Goal: Task Accomplishment & Management: Manage account settings

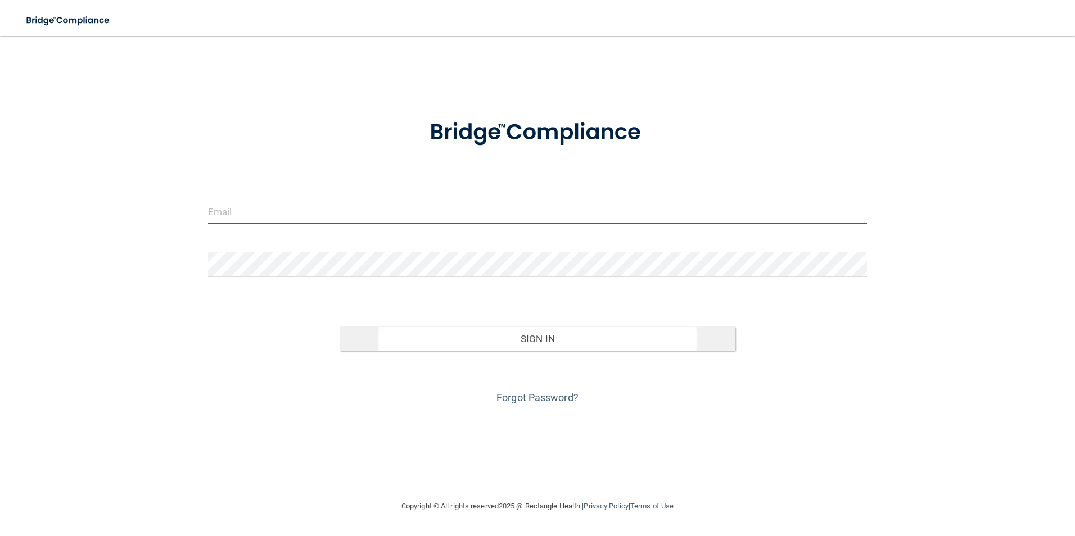
type input "[PERSON_NAME][EMAIL_ADDRESS][PERSON_NAME][DOMAIN_NAME]"
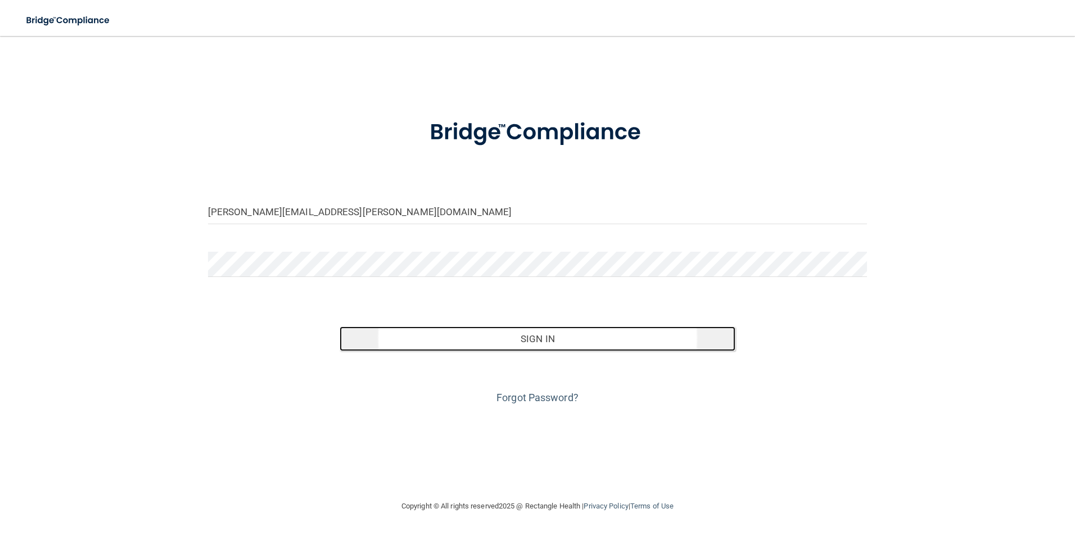
click at [523, 338] on button "Sign In" at bounding box center [537, 339] width 396 height 25
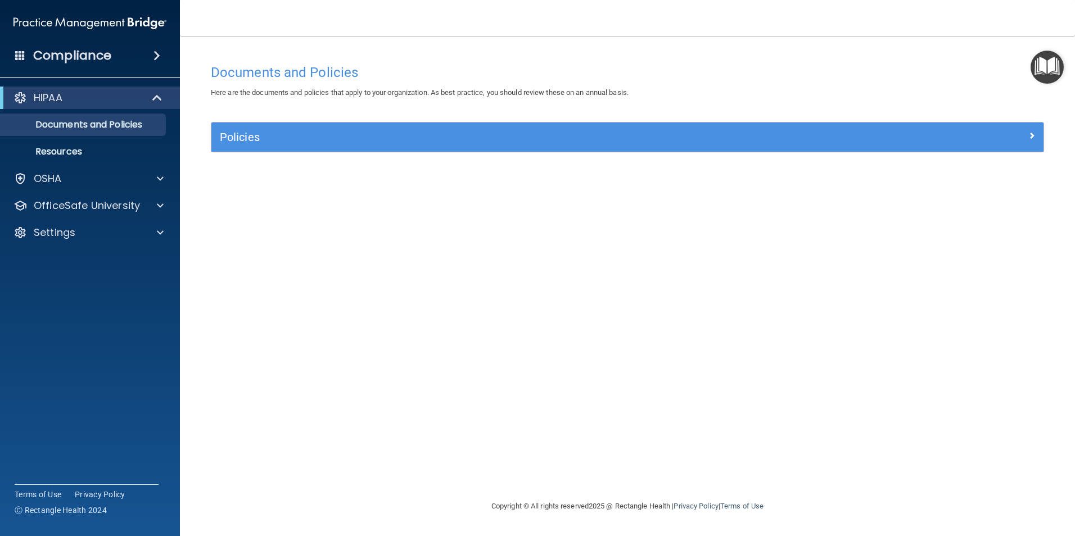
click at [38, 52] on h4 "Compliance" at bounding box center [72, 56] width 78 height 16
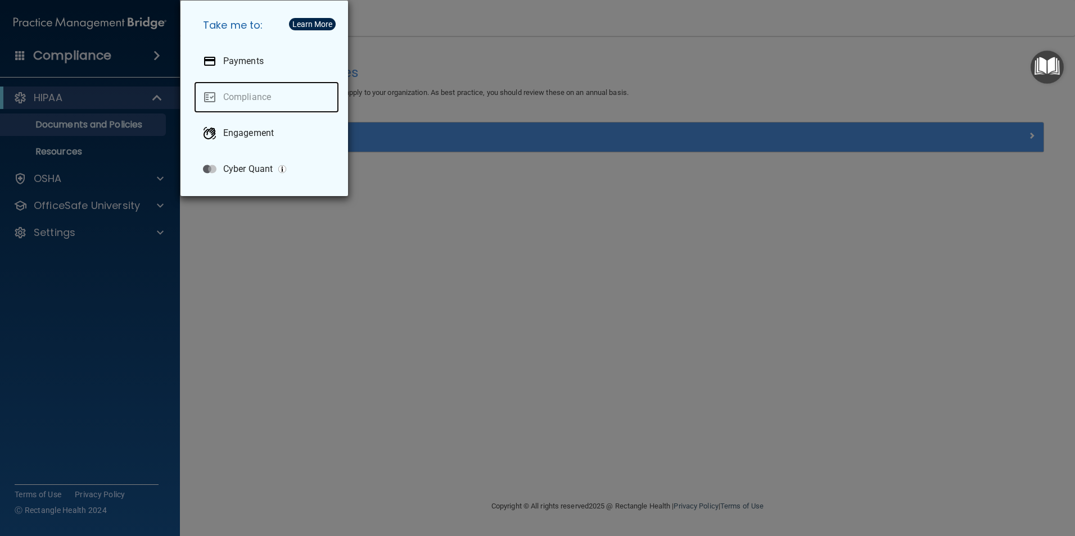
click at [252, 97] on link "Compliance" at bounding box center [266, 96] width 145 height 31
click at [55, 55] on div "Take me to: Payments Compliance Engagement Cyber Quant" at bounding box center [537, 268] width 1075 height 536
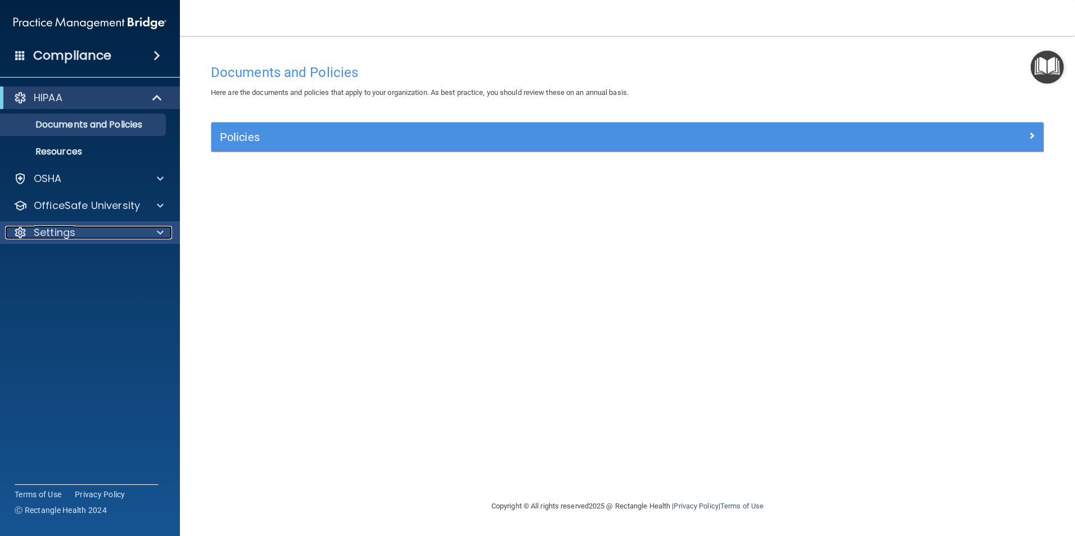
click at [161, 232] on span at bounding box center [160, 232] width 7 height 13
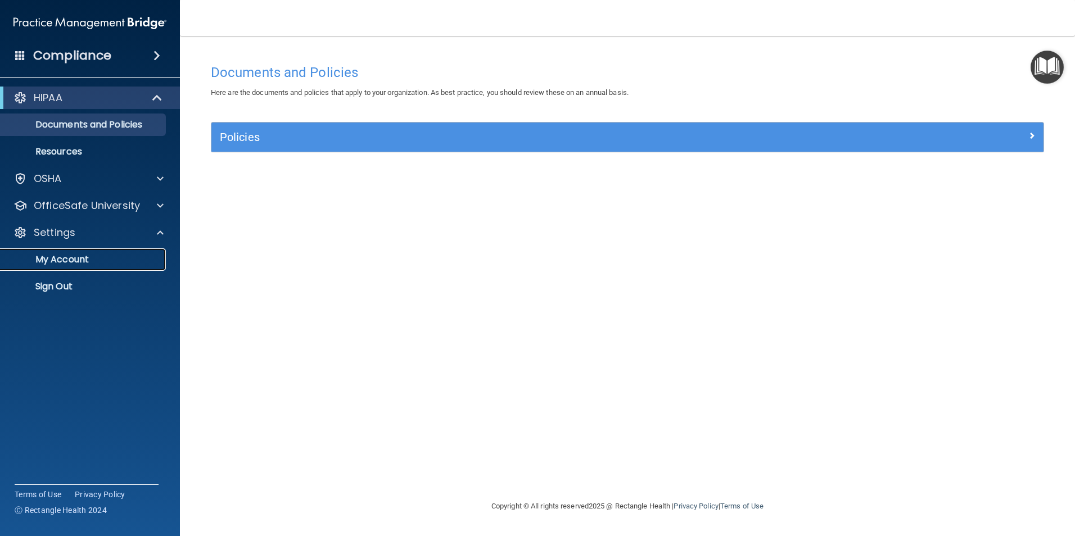
click at [71, 259] on p "My Account" at bounding box center [83, 259] width 153 height 11
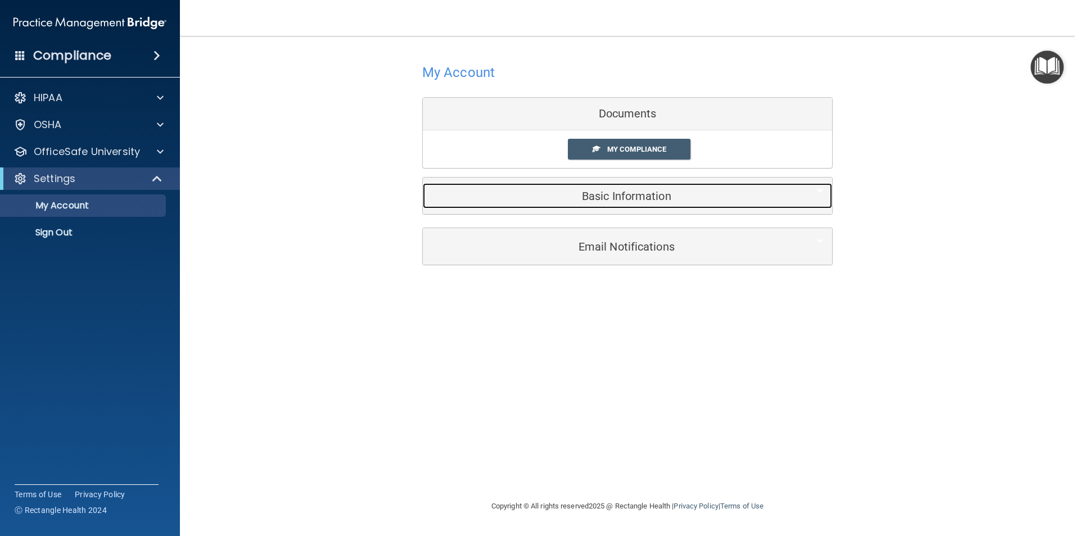
click at [630, 196] on h5 "Basic Information" at bounding box center [610, 196] width 358 height 12
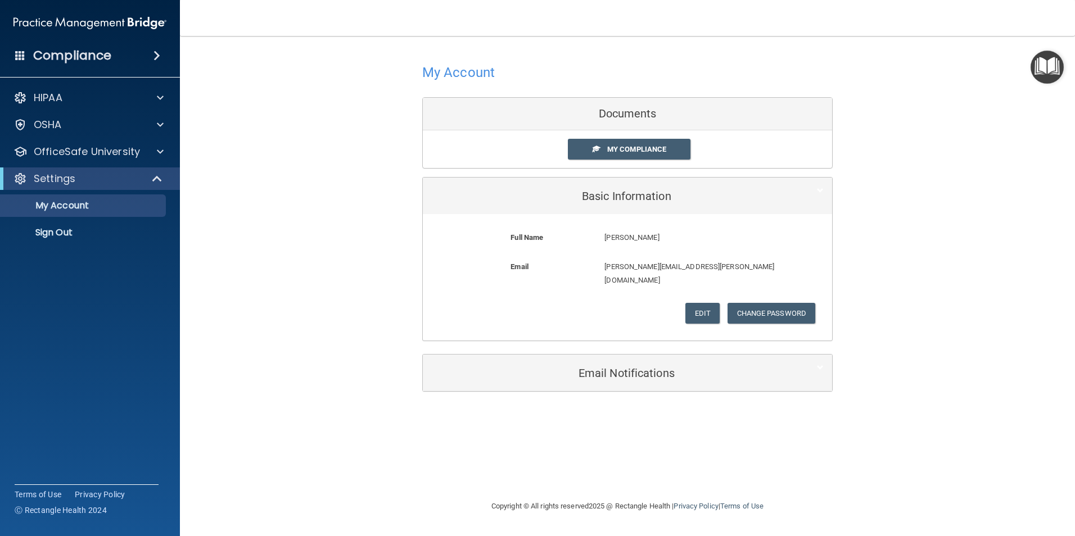
click at [93, 55] on h4 "Compliance" at bounding box center [72, 56] width 78 height 16
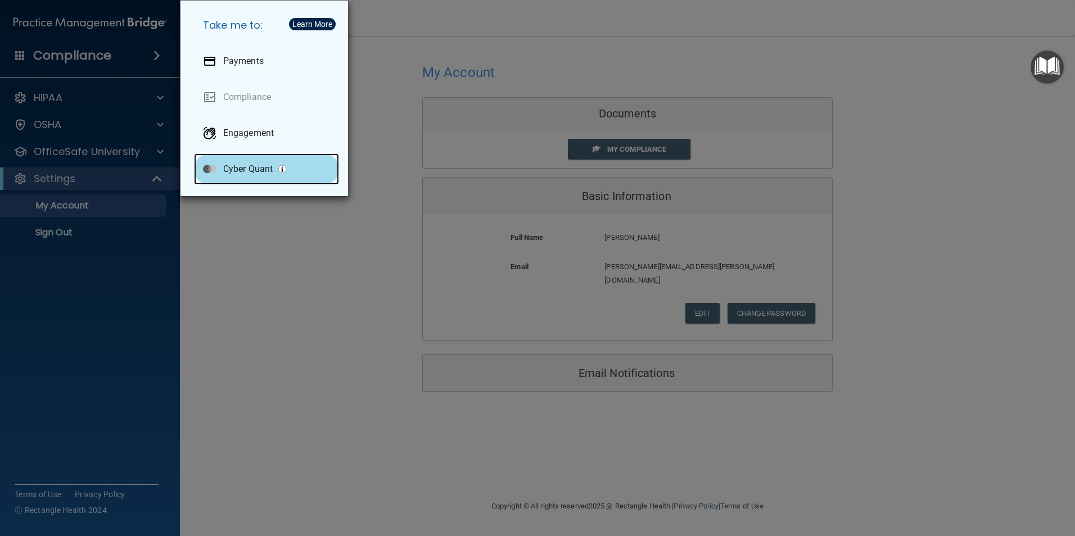
click at [253, 170] on p "Cyber Quant" at bounding box center [247, 169] width 49 height 11
click at [133, 251] on div "Take me to: Payments Compliance Engagement Cyber Quant" at bounding box center [537, 268] width 1075 height 536
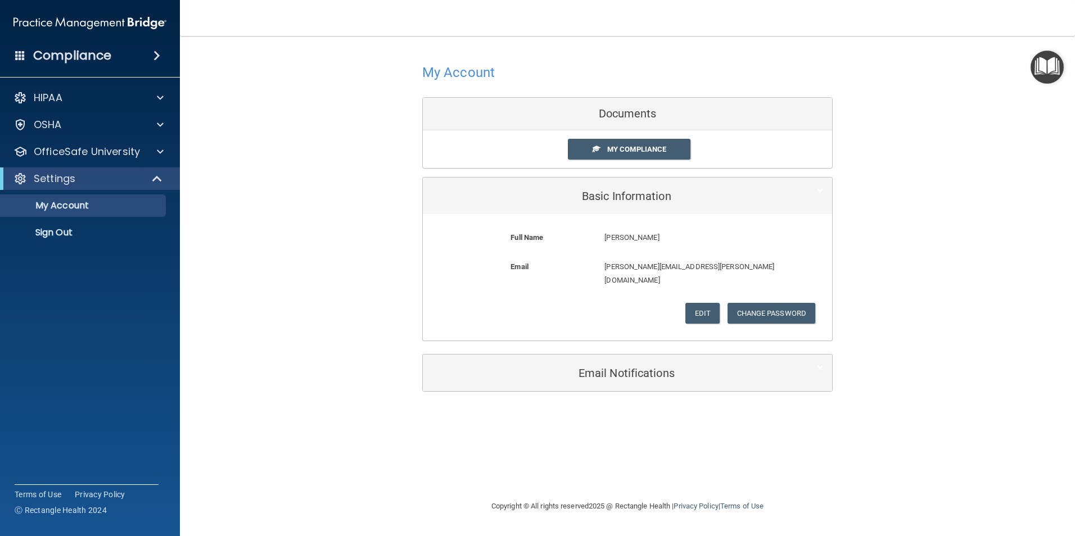
click at [25, 56] on span at bounding box center [20, 55] width 10 height 10
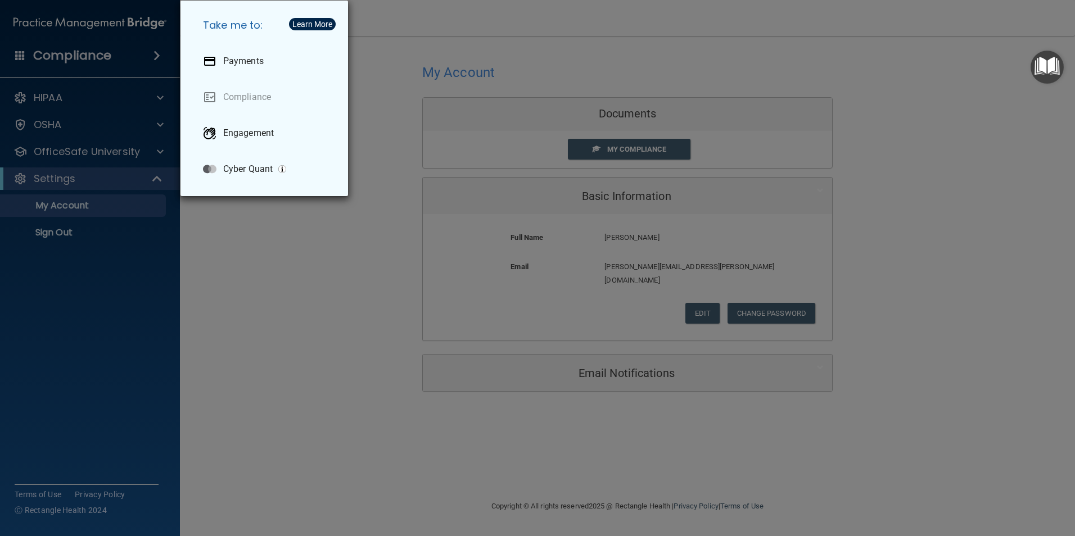
click at [320, 24] on div "Learn More" at bounding box center [312, 24] width 40 height 8
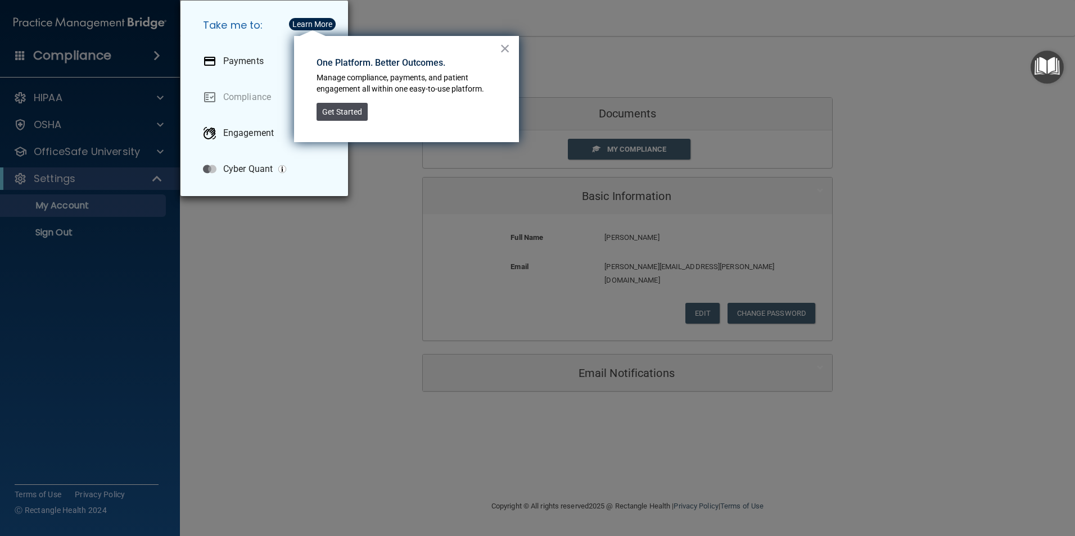
click at [344, 112] on button "Get Started" at bounding box center [341, 112] width 51 height 18
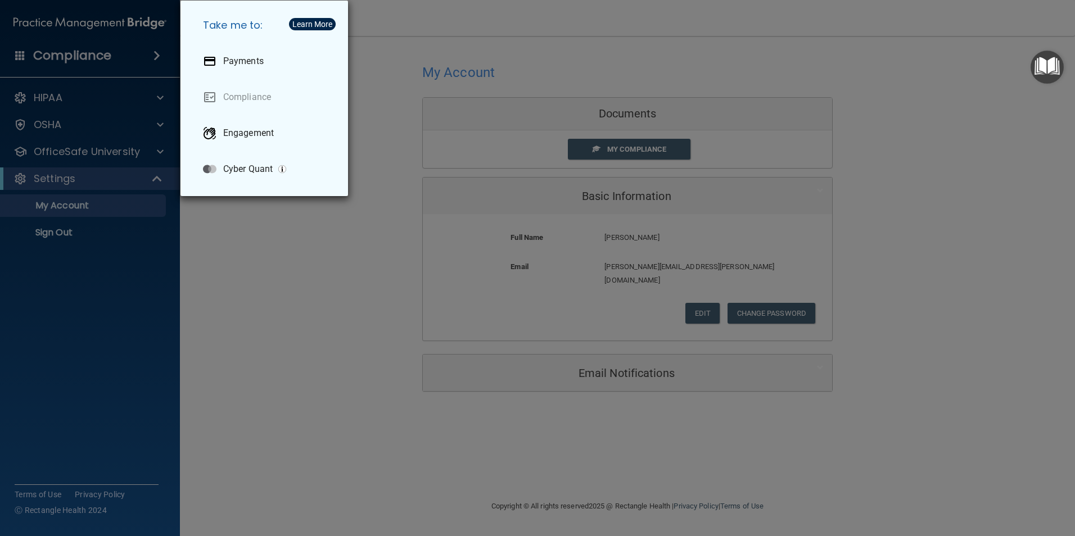
click at [293, 278] on div "Take me to: Payments Compliance Engagement Cyber Quant" at bounding box center [537, 268] width 1075 height 536
